Goal: Contribute content: Contribute content

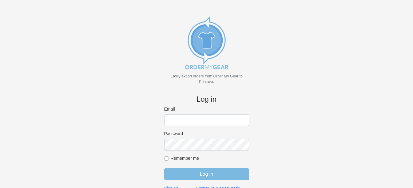
scroll to position [14, 0]
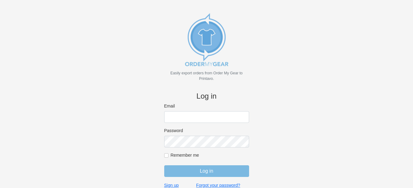
type input "[PERSON_NAME][EMAIL_ADDRESS][DOMAIN_NAME]"
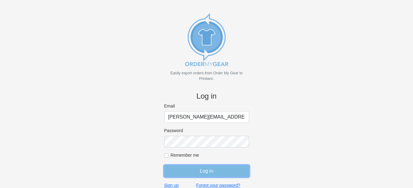
click at [221, 175] on input "Log in" at bounding box center [206, 171] width 85 height 12
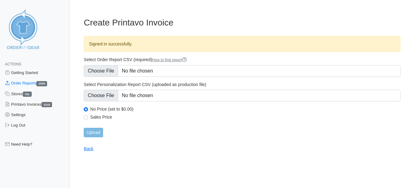
click at [28, 84] on link "Order Reports 1536" at bounding box center [35, 83] width 70 height 10
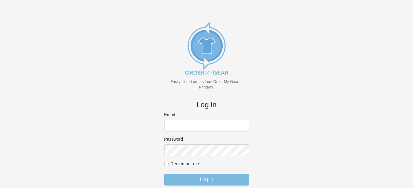
scroll to position [14, 0]
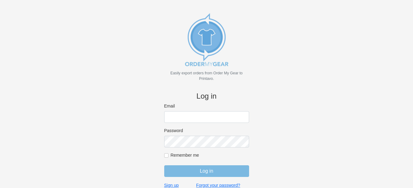
type input "amy@18threads.com"
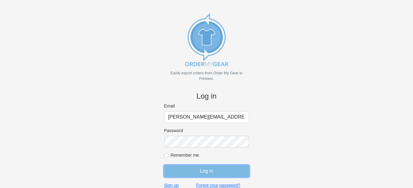
click at [207, 173] on input "Log in" at bounding box center [206, 171] width 85 height 12
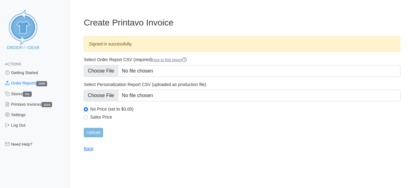
click at [37, 83] on link "Order Reports 1536" at bounding box center [35, 83] width 70 height 10
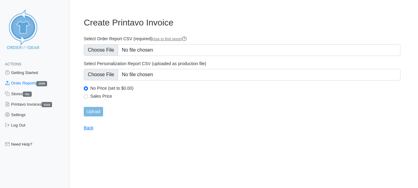
click at [33, 82] on link "Order Reports 1536" at bounding box center [35, 83] width 70 height 10
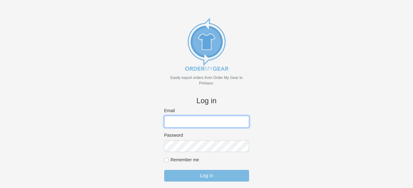
scroll to position [14, 0]
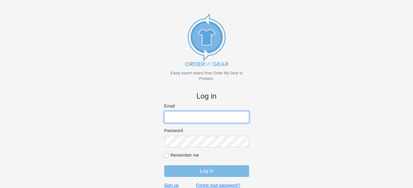
type input "amy@18threads.com"
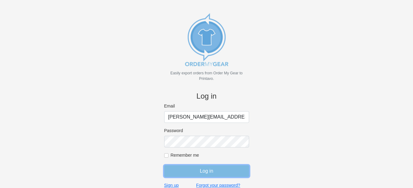
click at [206, 171] on input "Log in" at bounding box center [206, 171] width 85 height 12
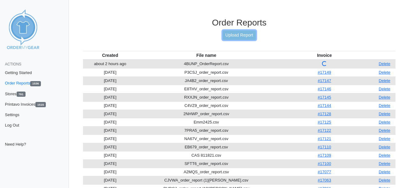
click at [247, 35] on link "Upload Report" at bounding box center [239, 35] width 33 height 10
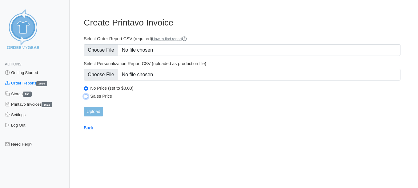
click at [87, 97] on input "Sales Price" at bounding box center [86, 96] width 4 height 4
radio input "true"
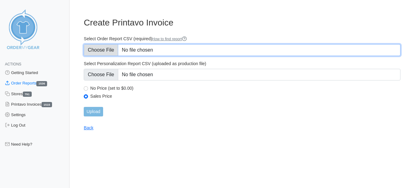
click at [91, 50] on input "Select Order Report CSV (required) How to find report" at bounding box center [242, 50] width 317 height 12
type input "C:\fakepath\CYUMT_order_report.csv"
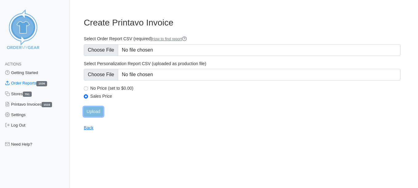
click at [94, 112] on input "Upload" at bounding box center [93, 112] width 19 height 10
